Goal: Complete application form

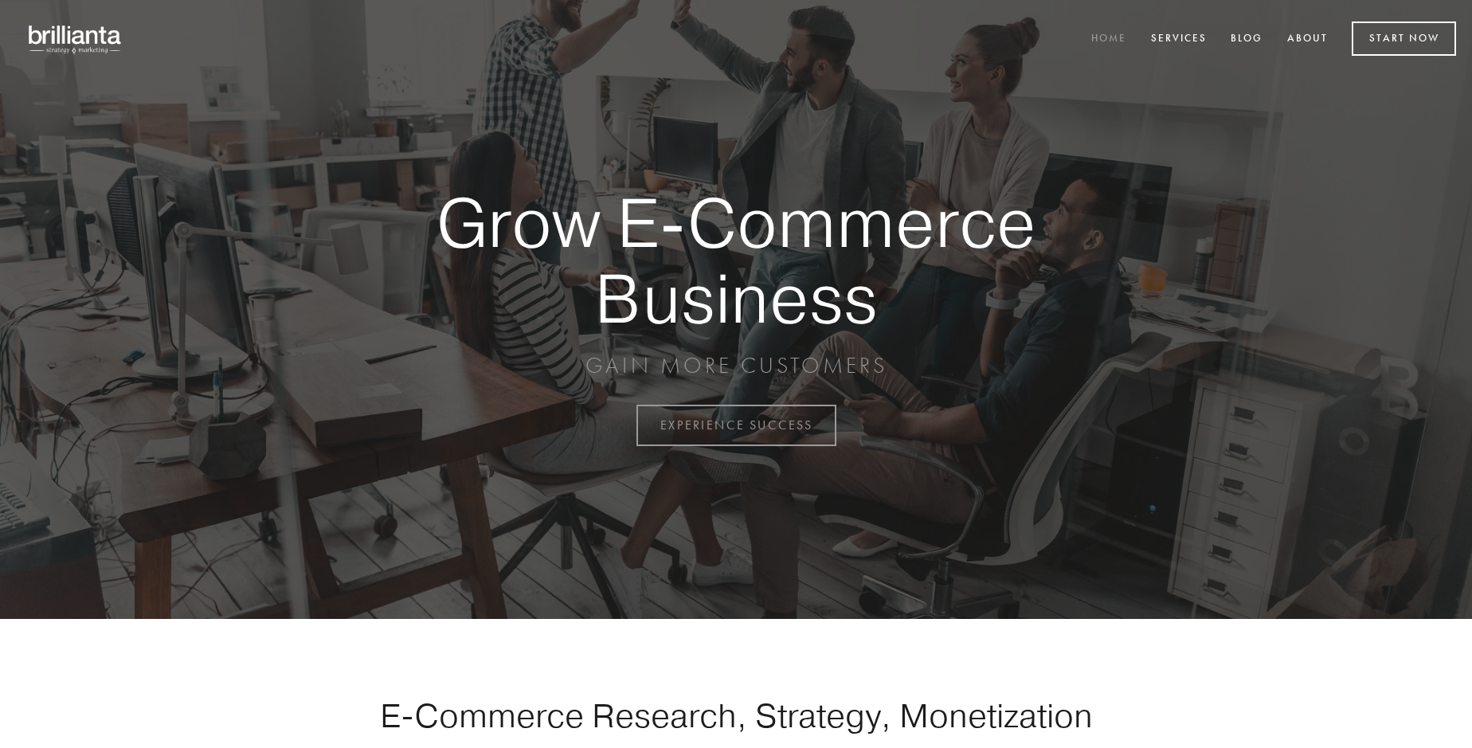
scroll to position [4177, 0]
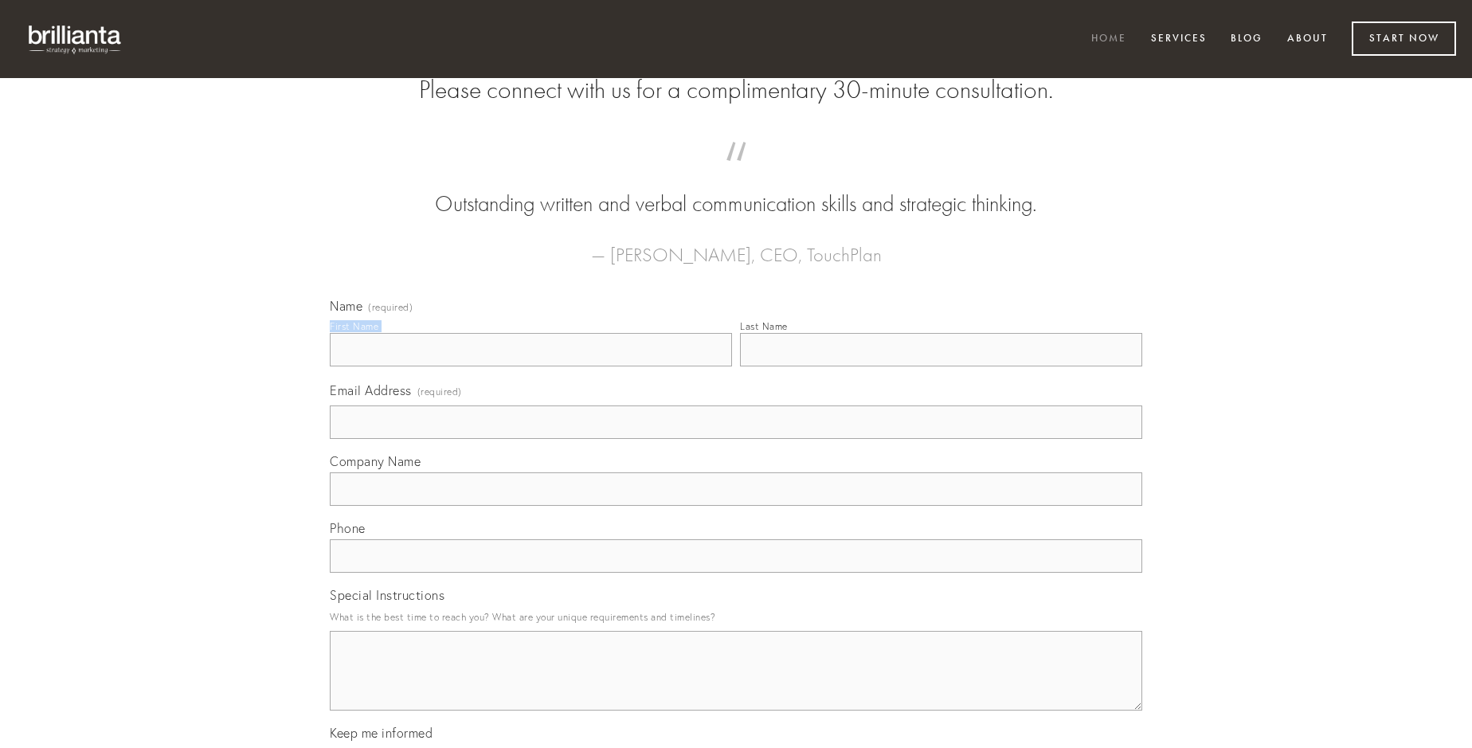
type input "[PERSON_NAME]"
click at [941, 367] on input "Last Name" at bounding box center [941, 349] width 402 height 33
type input "[PERSON_NAME]"
click at [736, 439] on input "Email Address (required)" at bounding box center [736, 422] width 813 height 33
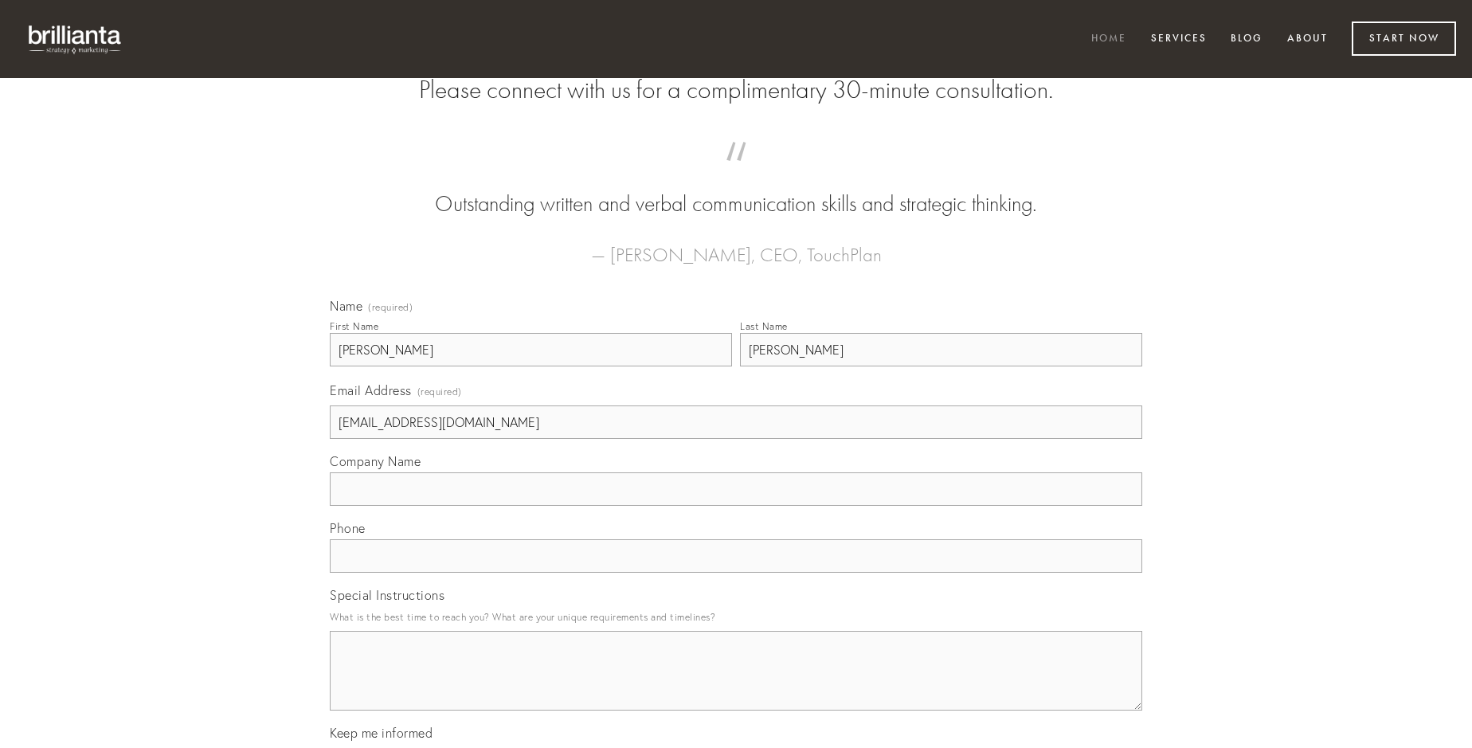
type input "[EMAIL_ADDRESS][DOMAIN_NAME]"
click at [736, 506] on input "Company Name" at bounding box center [736, 488] width 813 height 33
type input "libero"
click at [736, 573] on input "text" at bounding box center [736, 555] width 813 height 33
click at [736, 685] on textarea "Special Instructions" at bounding box center [736, 671] width 813 height 80
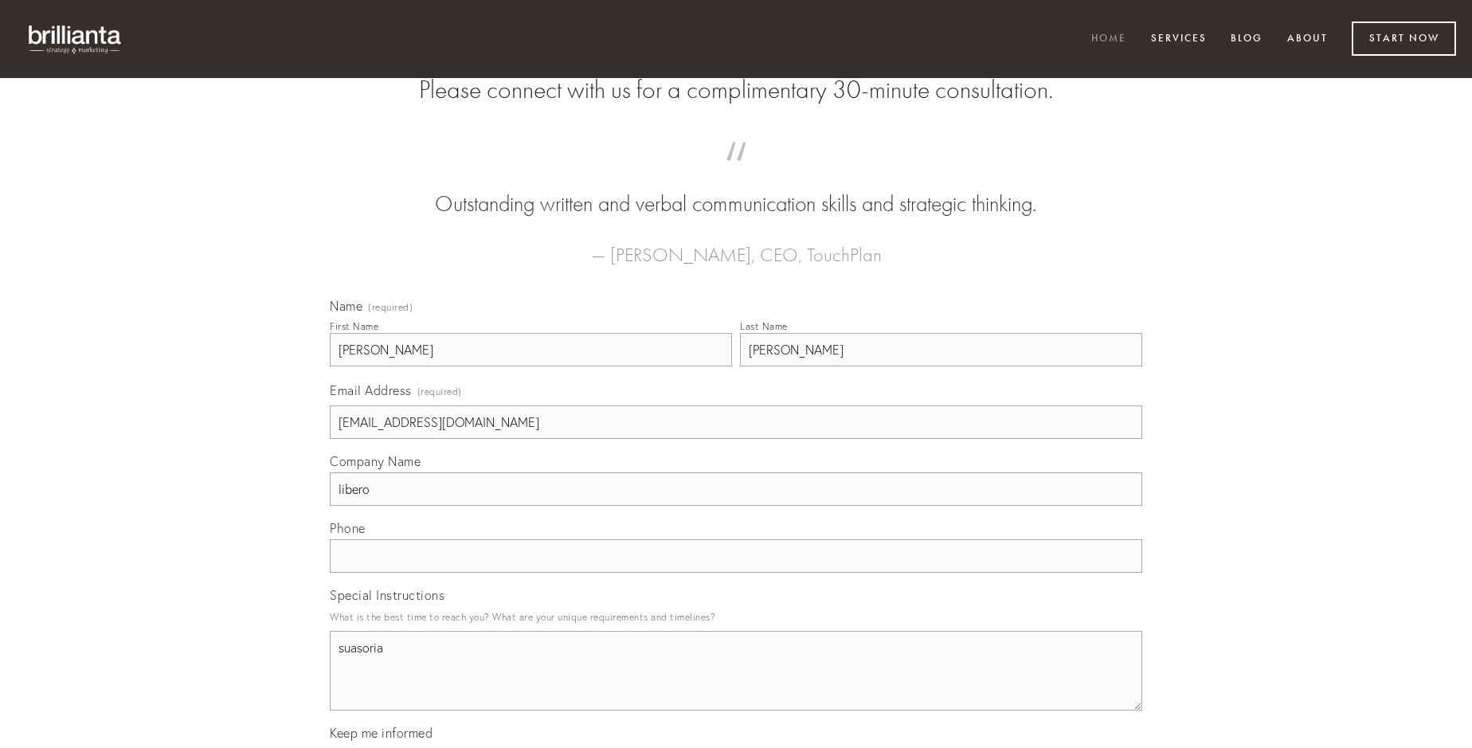
type textarea "suasoria"
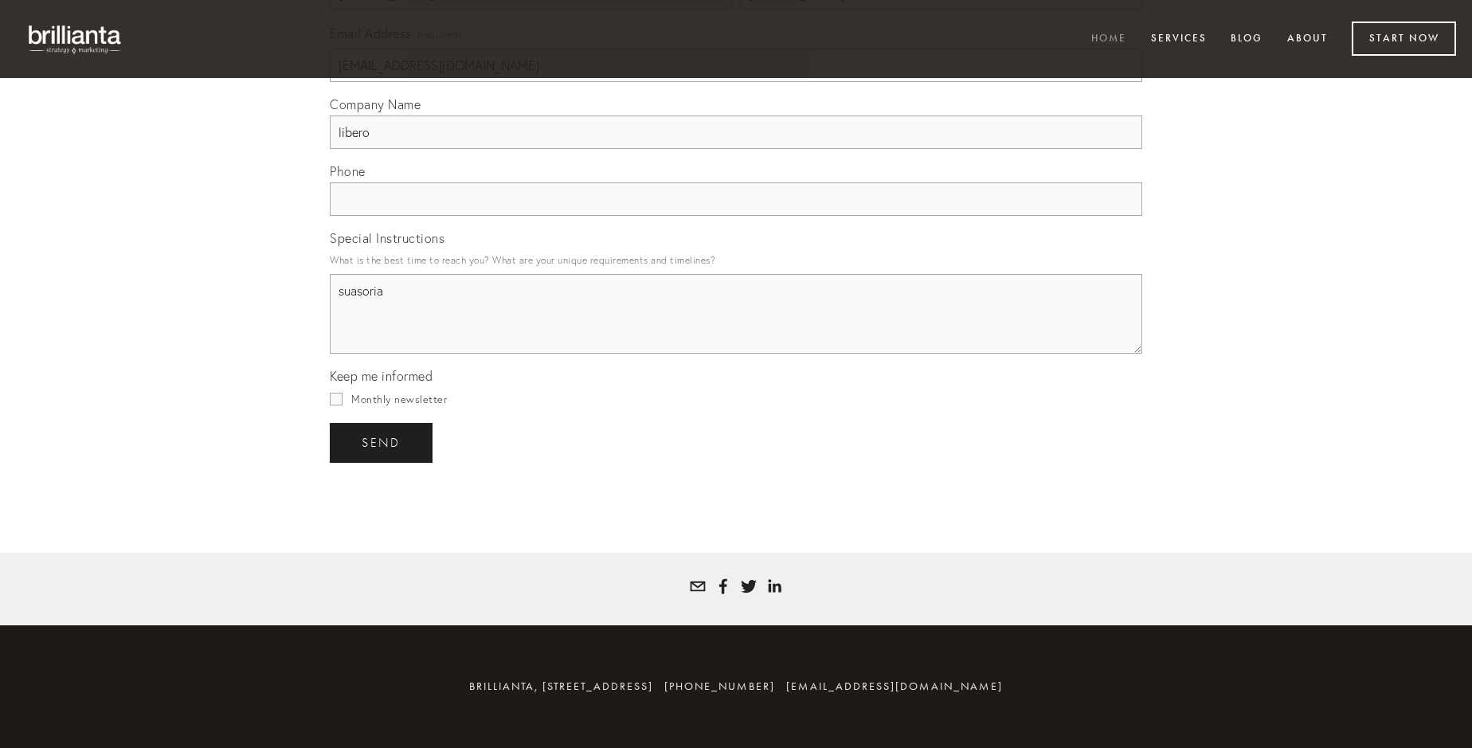
click at [382, 442] on span "send" at bounding box center [381, 443] width 39 height 14
